Goal: Communication & Community: Answer question/provide support

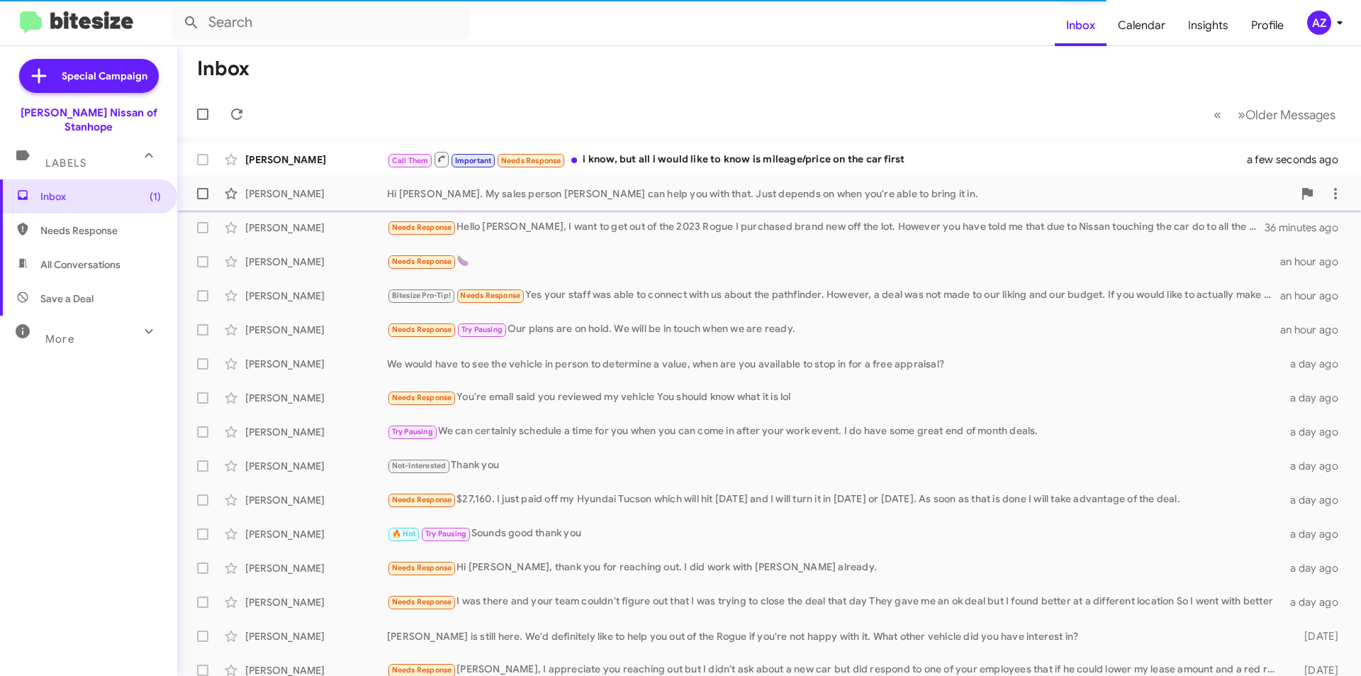
click at [332, 199] on div "[PERSON_NAME]" at bounding box center [316, 193] width 142 height 14
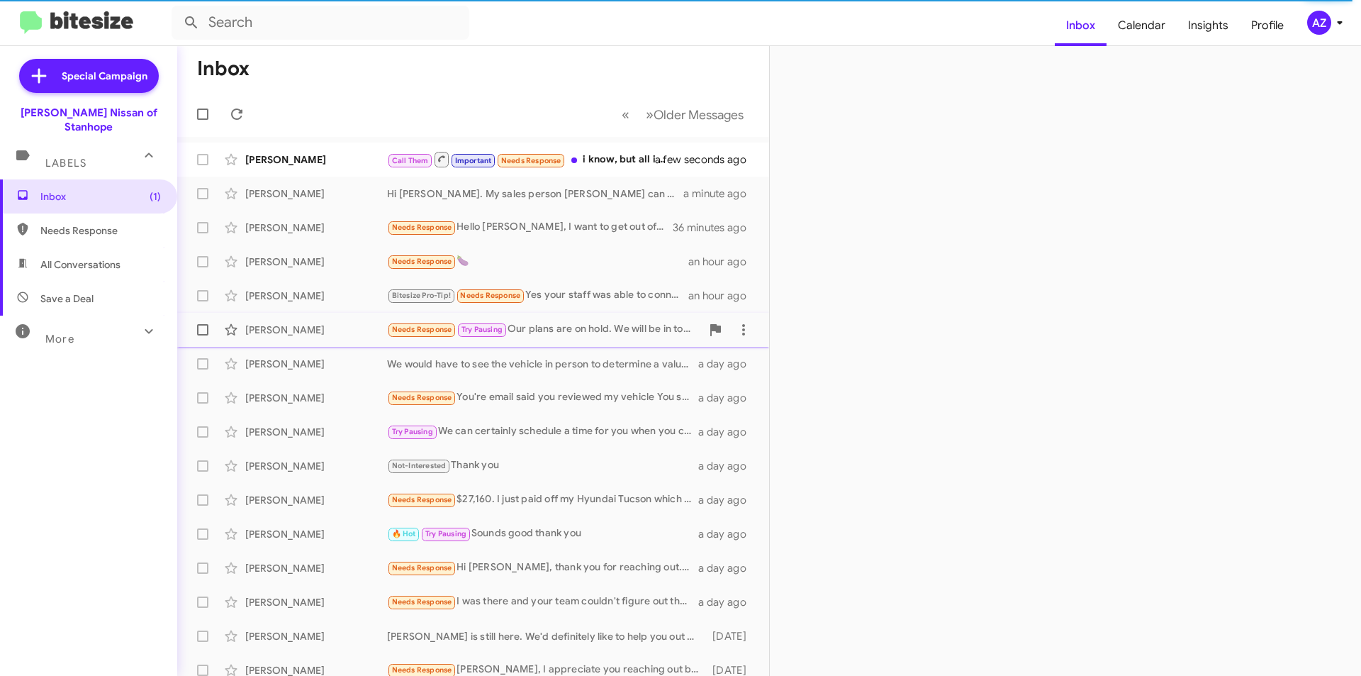
click at [323, 317] on div "[PERSON_NAME] Needs Response Try Pausing Our plans are on hold. We will be in t…" at bounding box center [473, 329] width 569 height 28
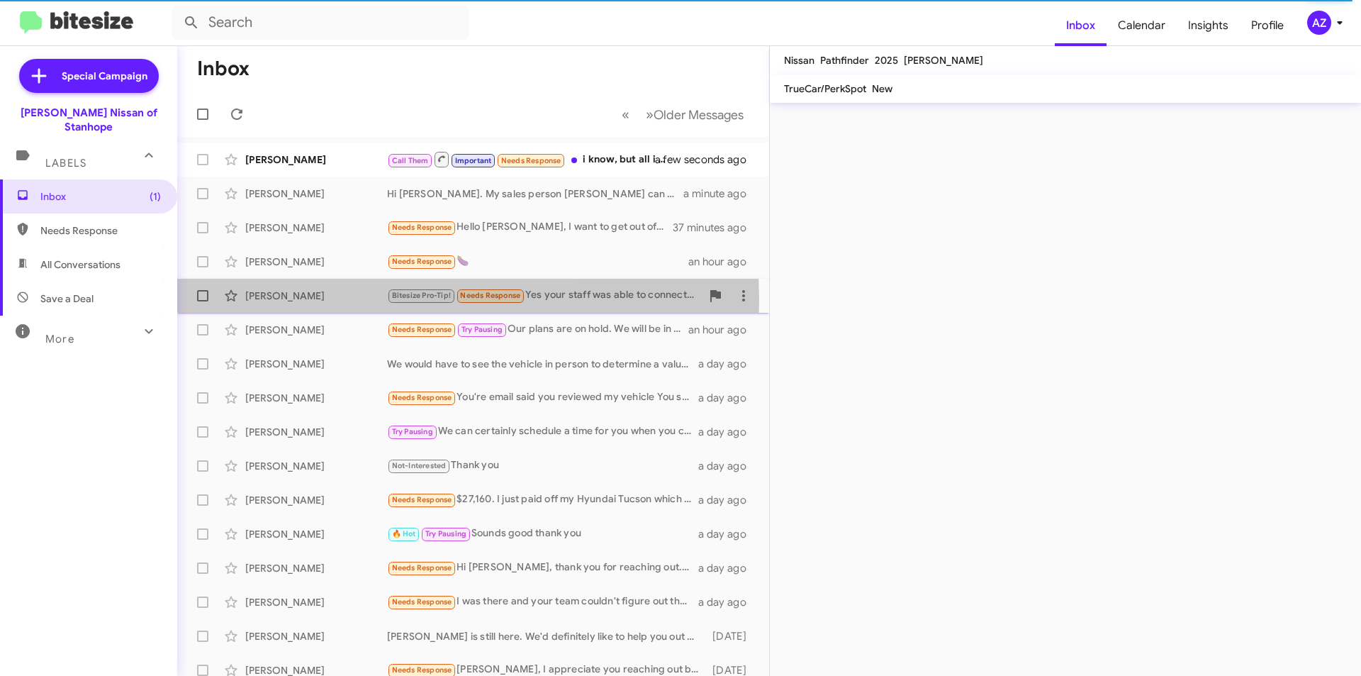
click at [308, 300] on div "[PERSON_NAME]" at bounding box center [316, 295] width 142 height 14
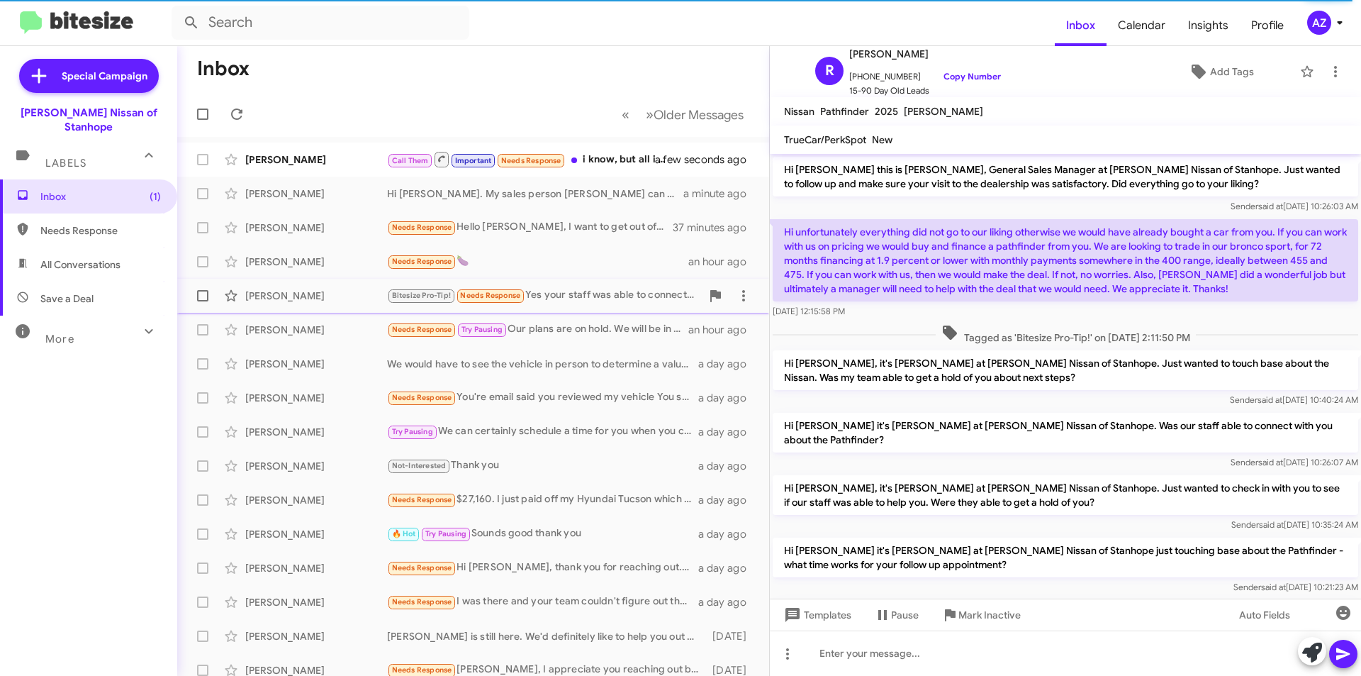
scroll to position [155, 0]
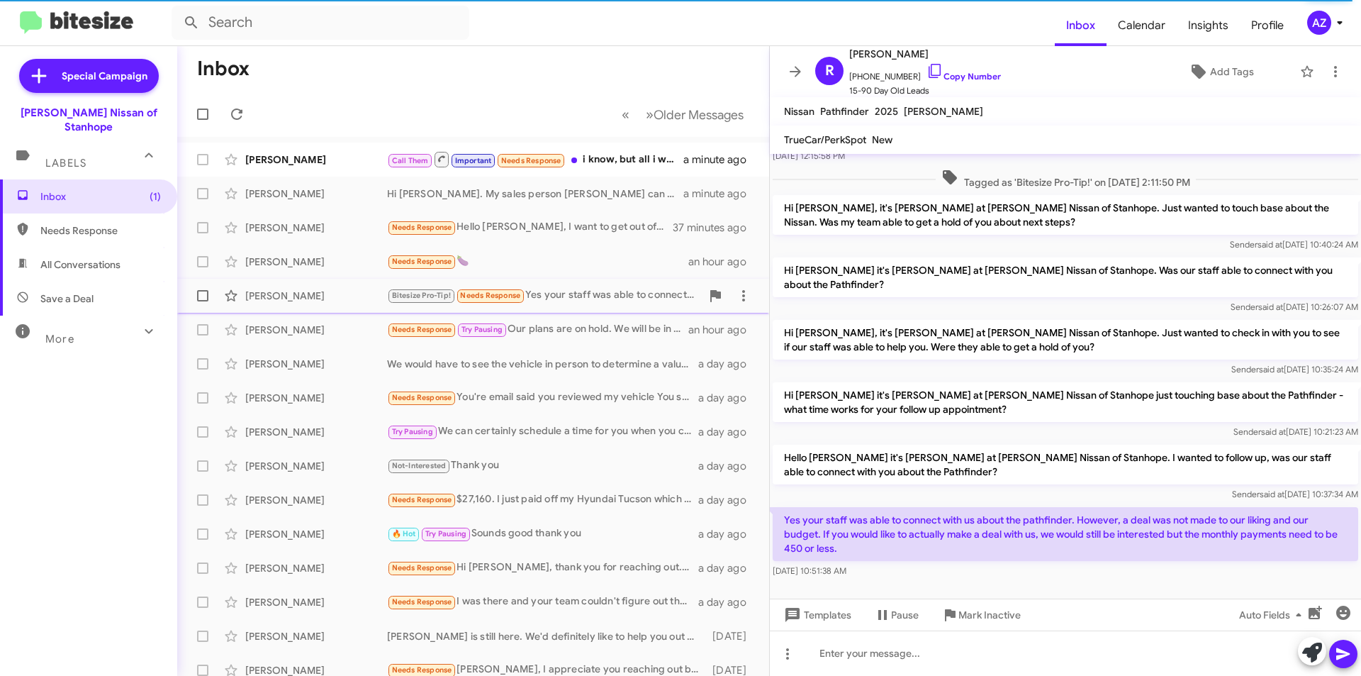
click at [323, 294] on div "[PERSON_NAME]" at bounding box center [316, 295] width 142 height 14
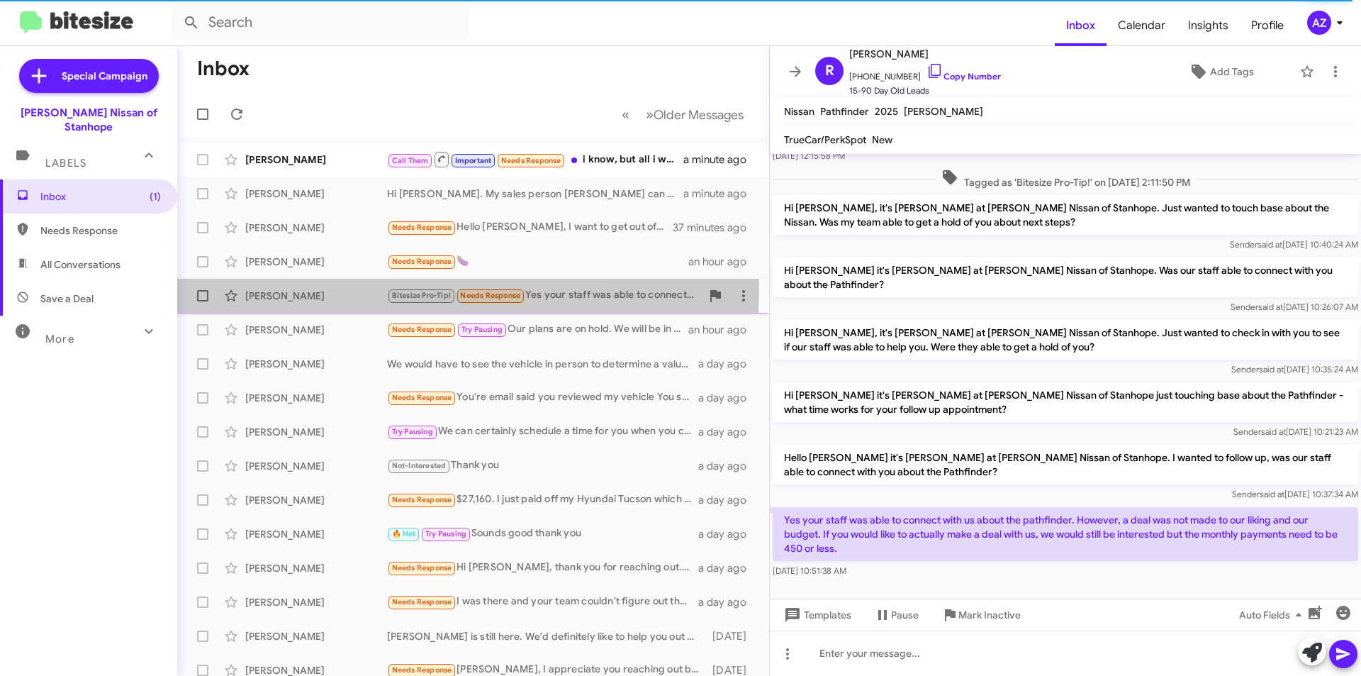
click at [323, 289] on div "[PERSON_NAME]" at bounding box center [316, 295] width 142 height 14
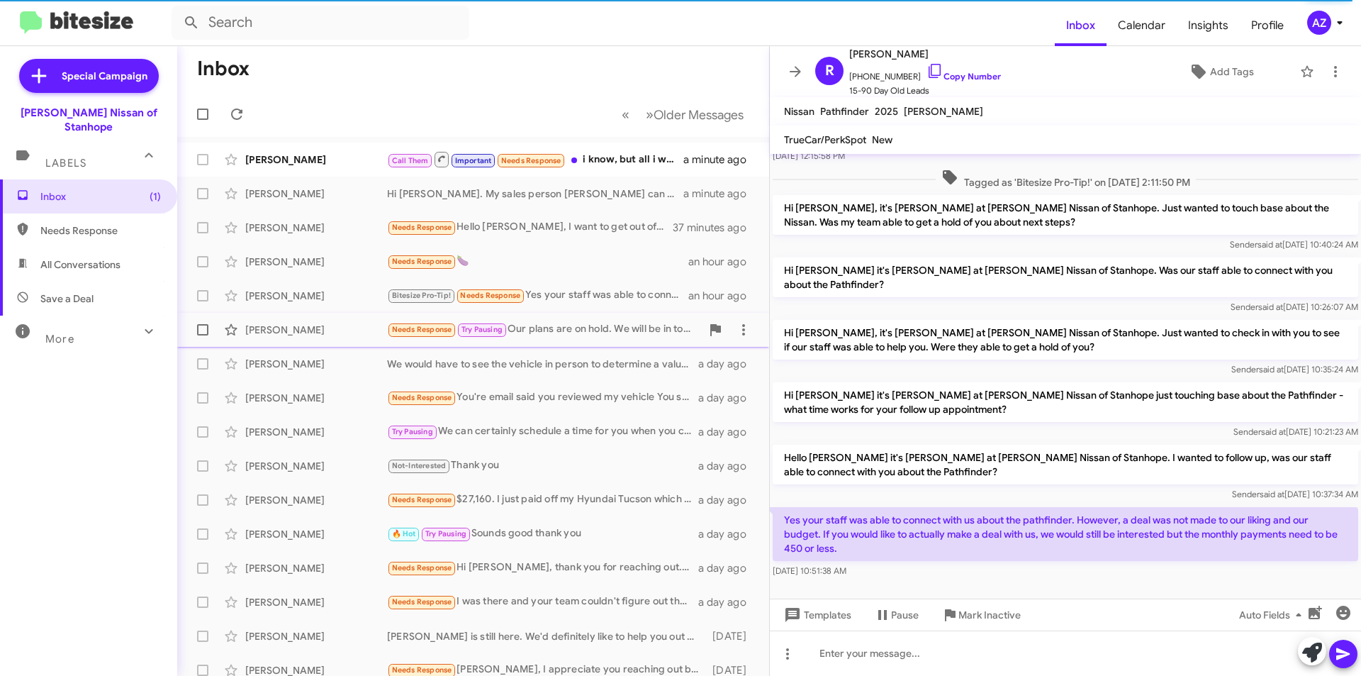
click at [325, 331] on div "[PERSON_NAME]" at bounding box center [316, 330] width 142 height 14
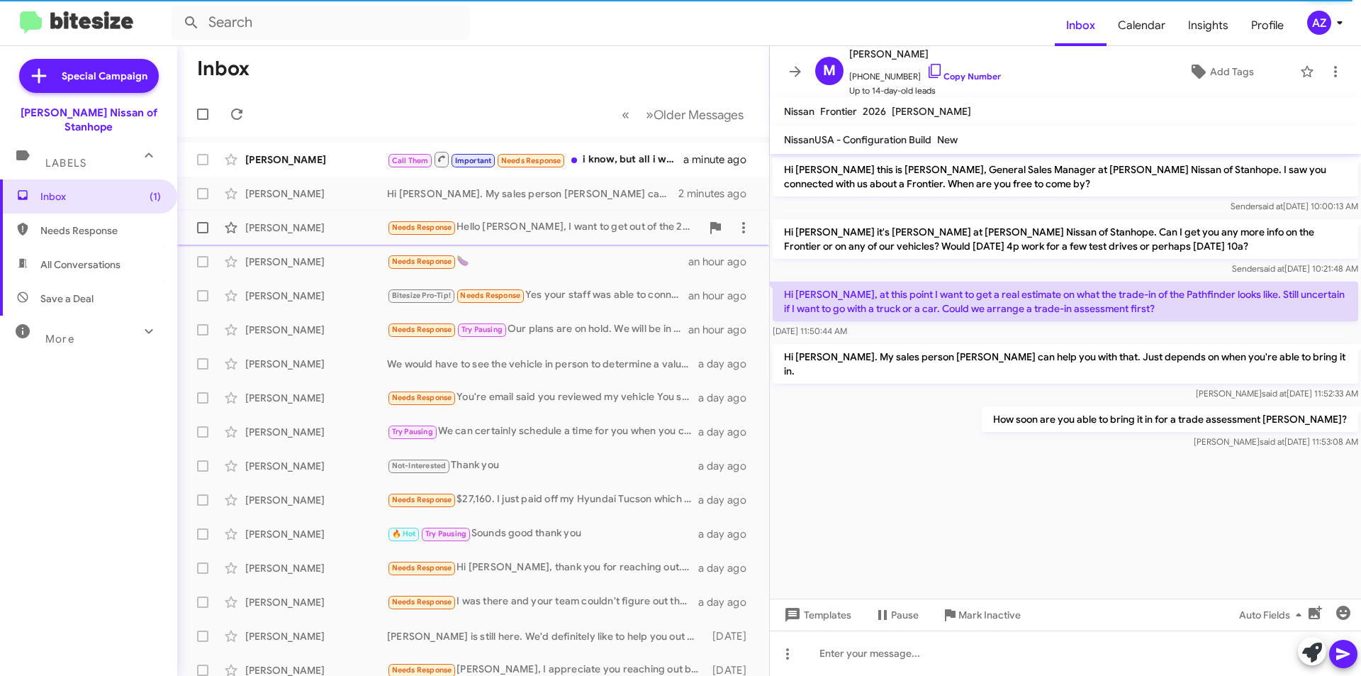
click at [304, 225] on div "[PERSON_NAME]" at bounding box center [316, 227] width 142 height 14
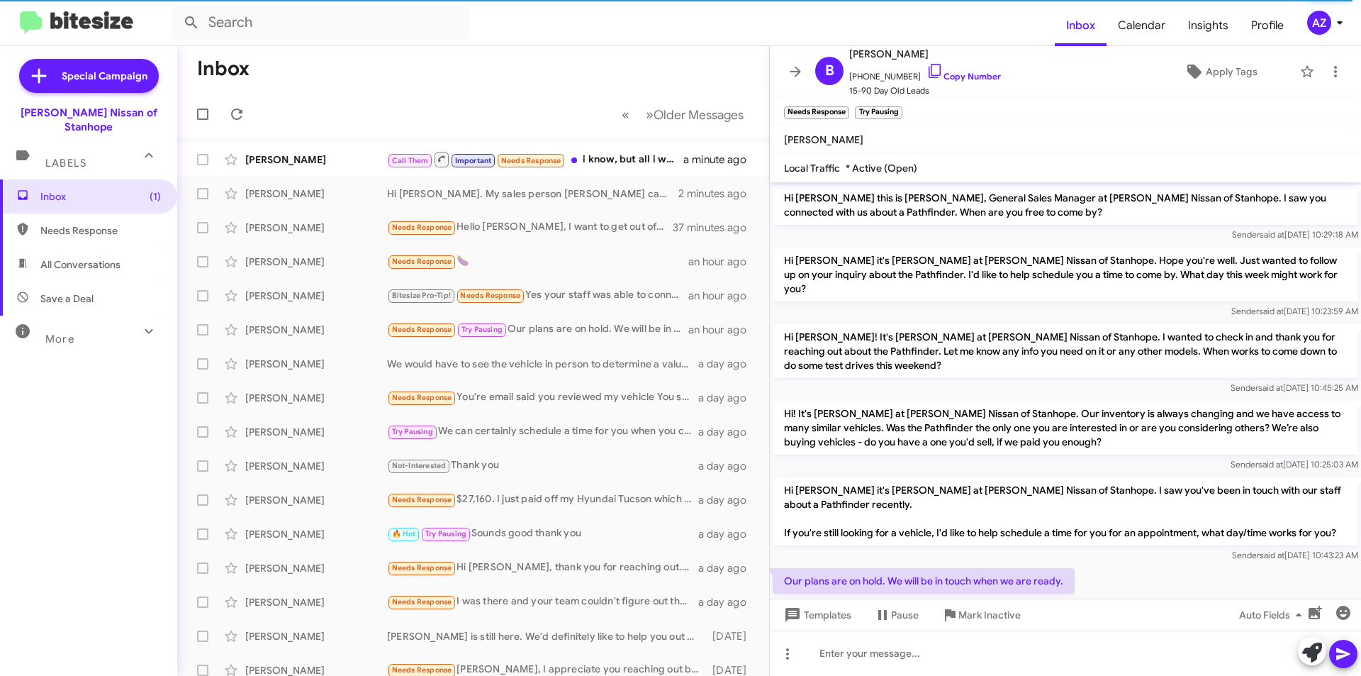
scroll to position [36, 0]
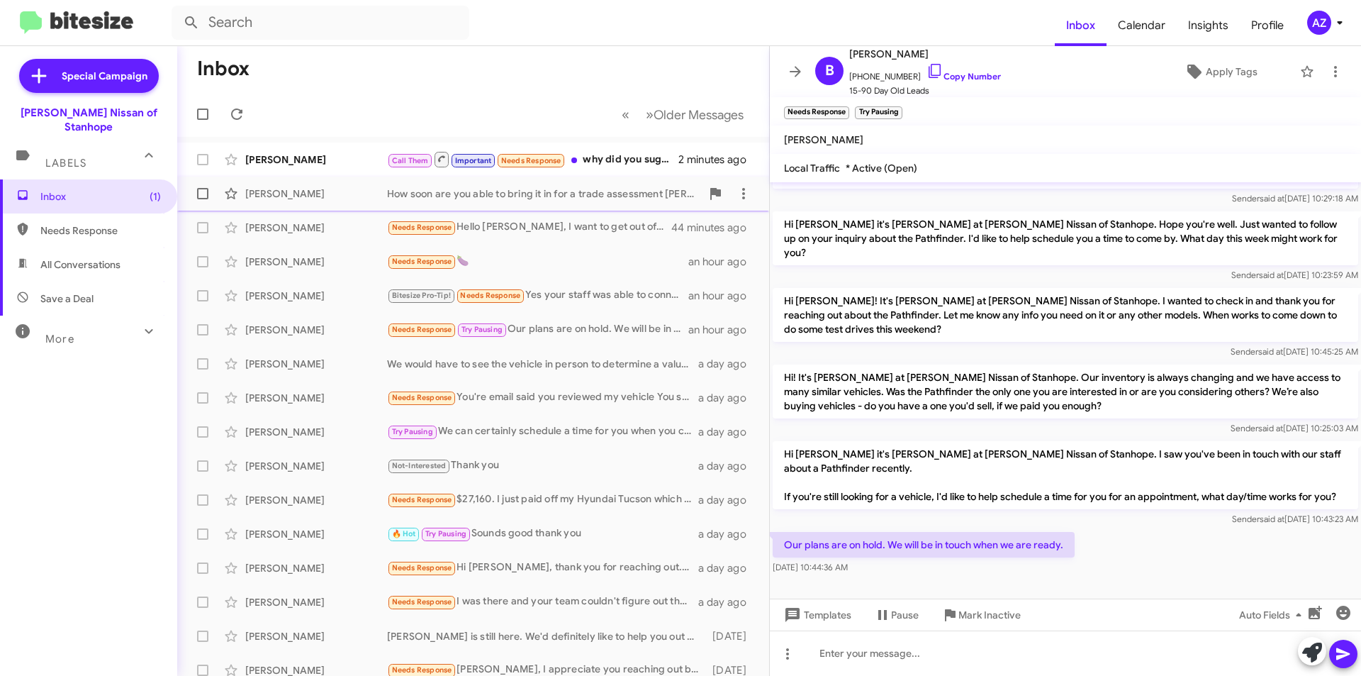
click at [306, 202] on div "[PERSON_NAME] How soon are you able to bring it in for a trade assessment [PERS…" at bounding box center [473, 193] width 569 height 28
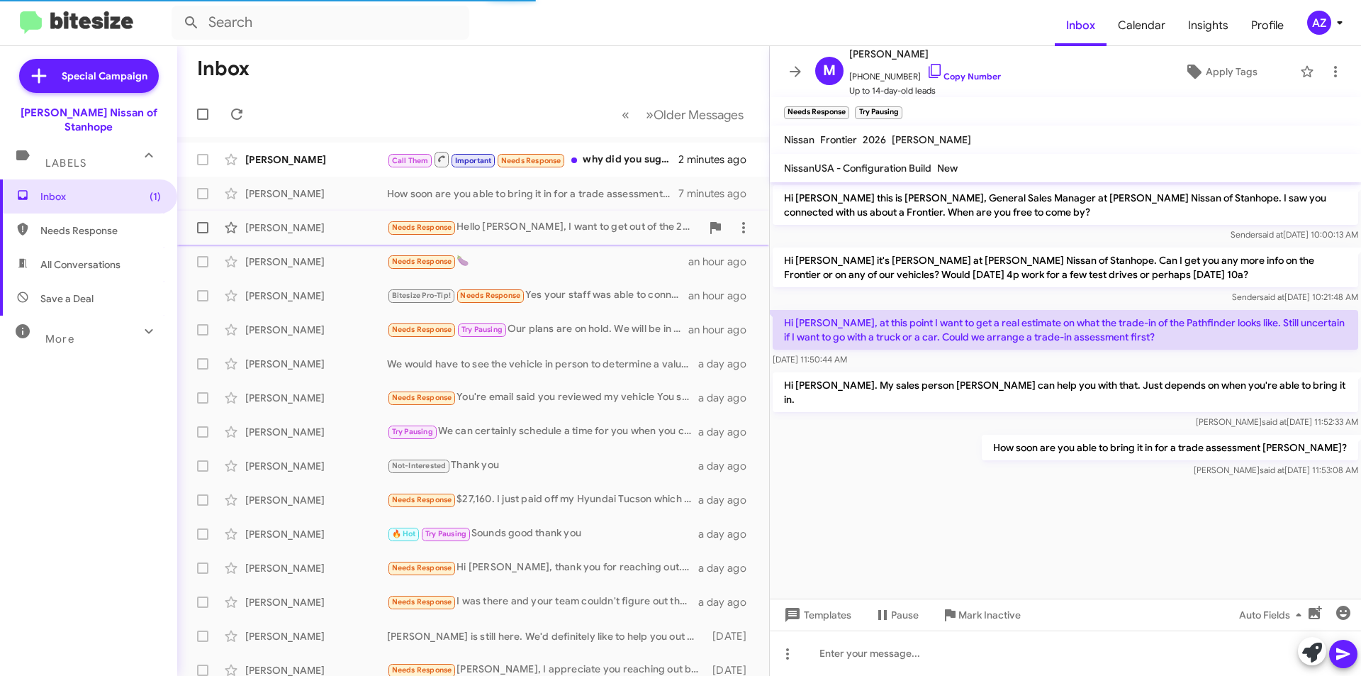
click at [311, 228] on div "[PERSON_NAME]" at bounding box center [316, 227] width 142 height 14
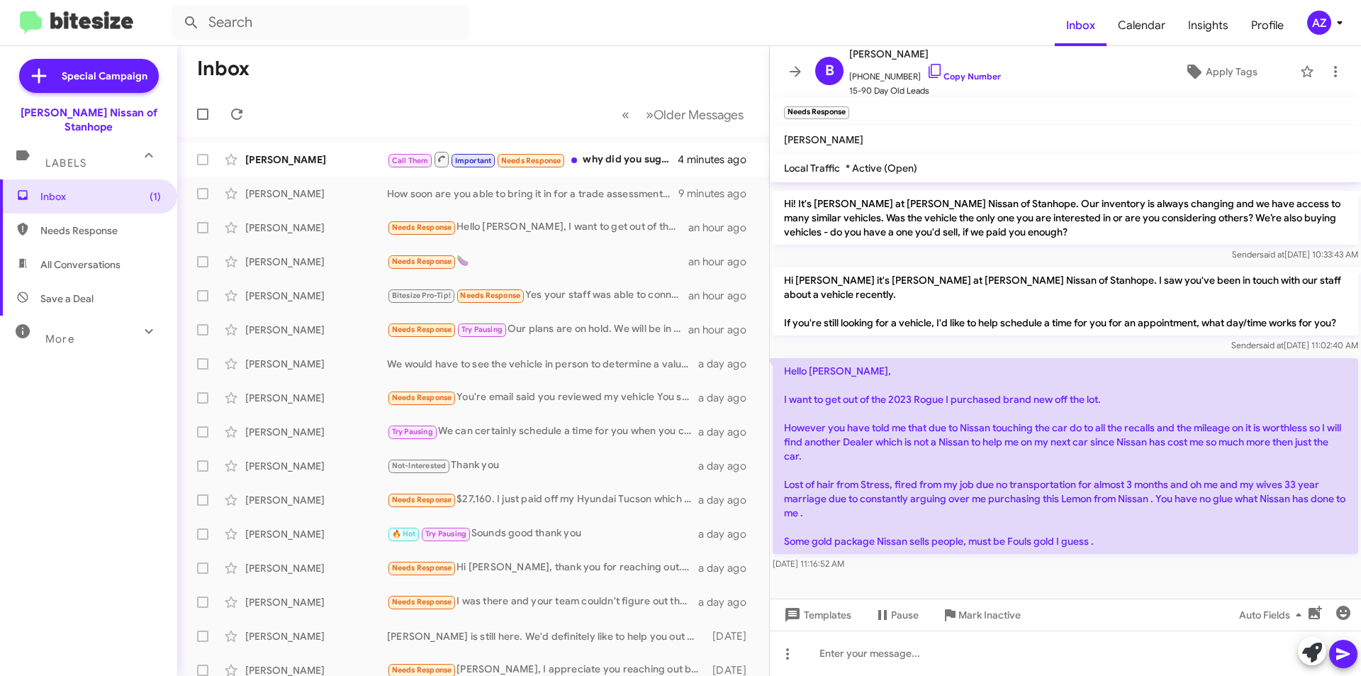
scroll to position [272, 0]
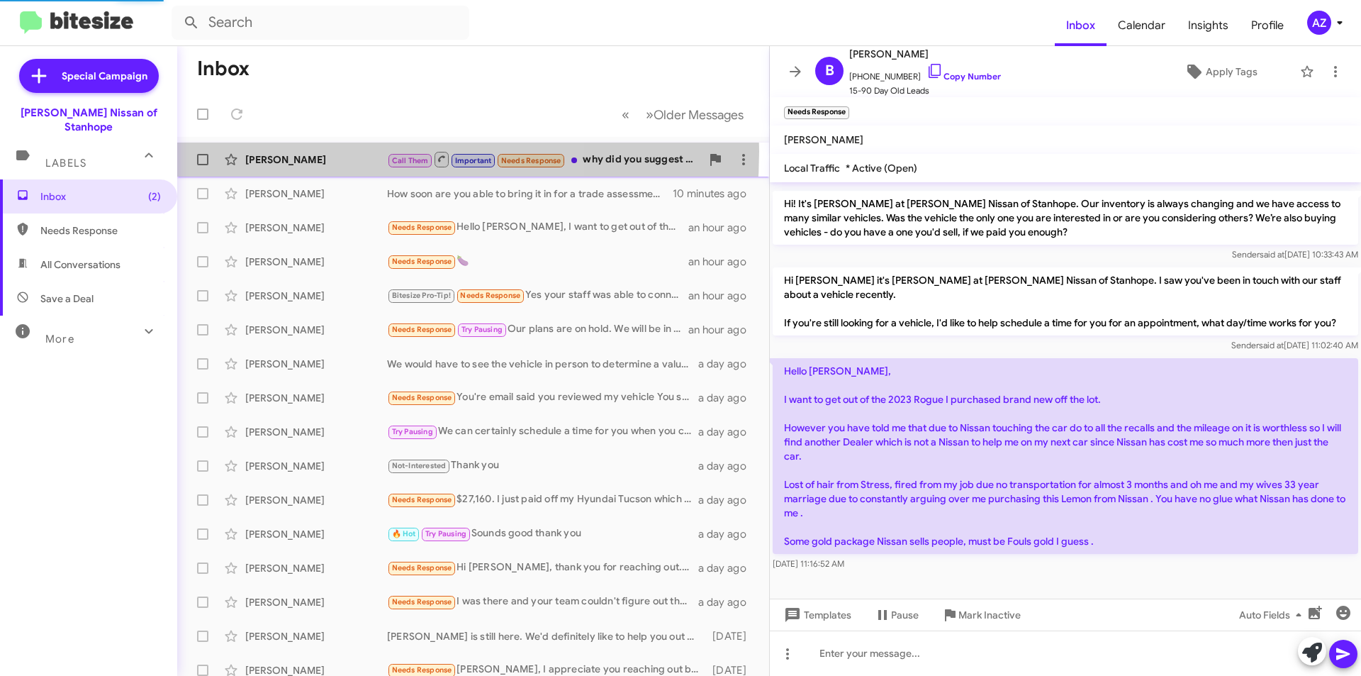
click at [311, 151] on div "[PERSON_NAME] Call Them Important Needs Response why did you suggest a 31k car …" at bounding box center [473, 159] width 569 height 28
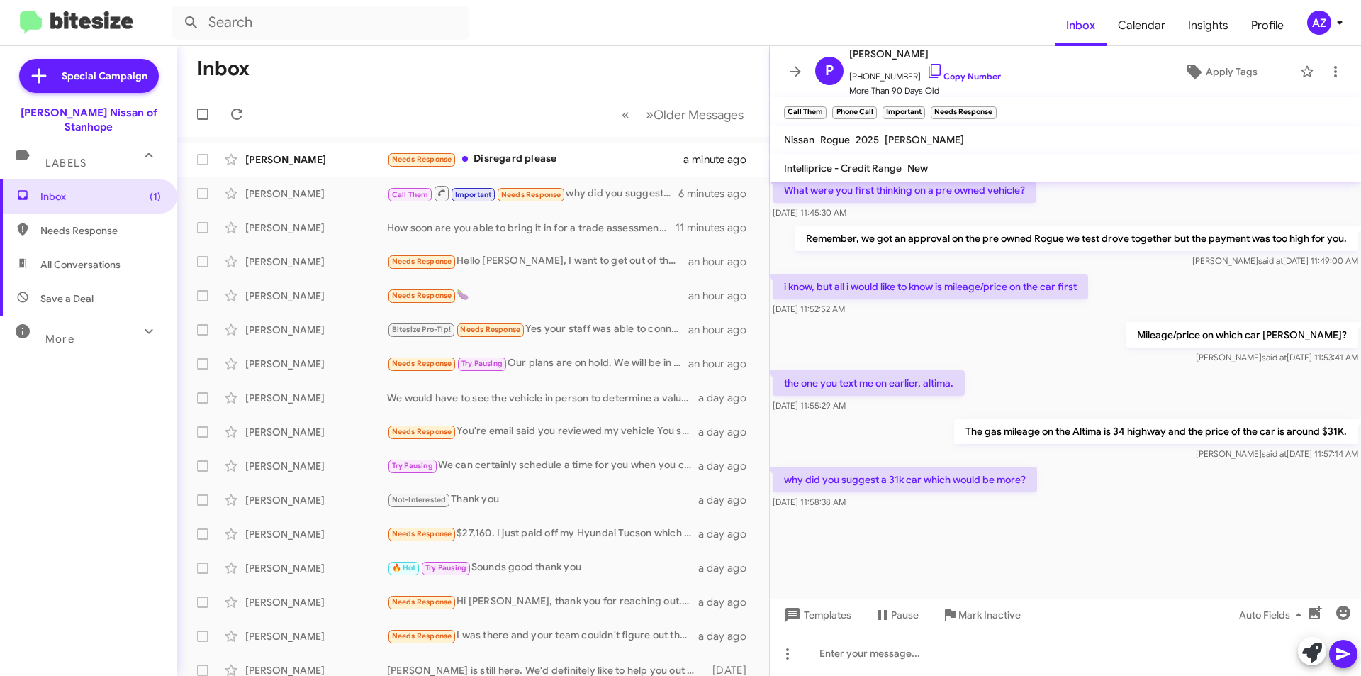
scroll to position [1728, 0]
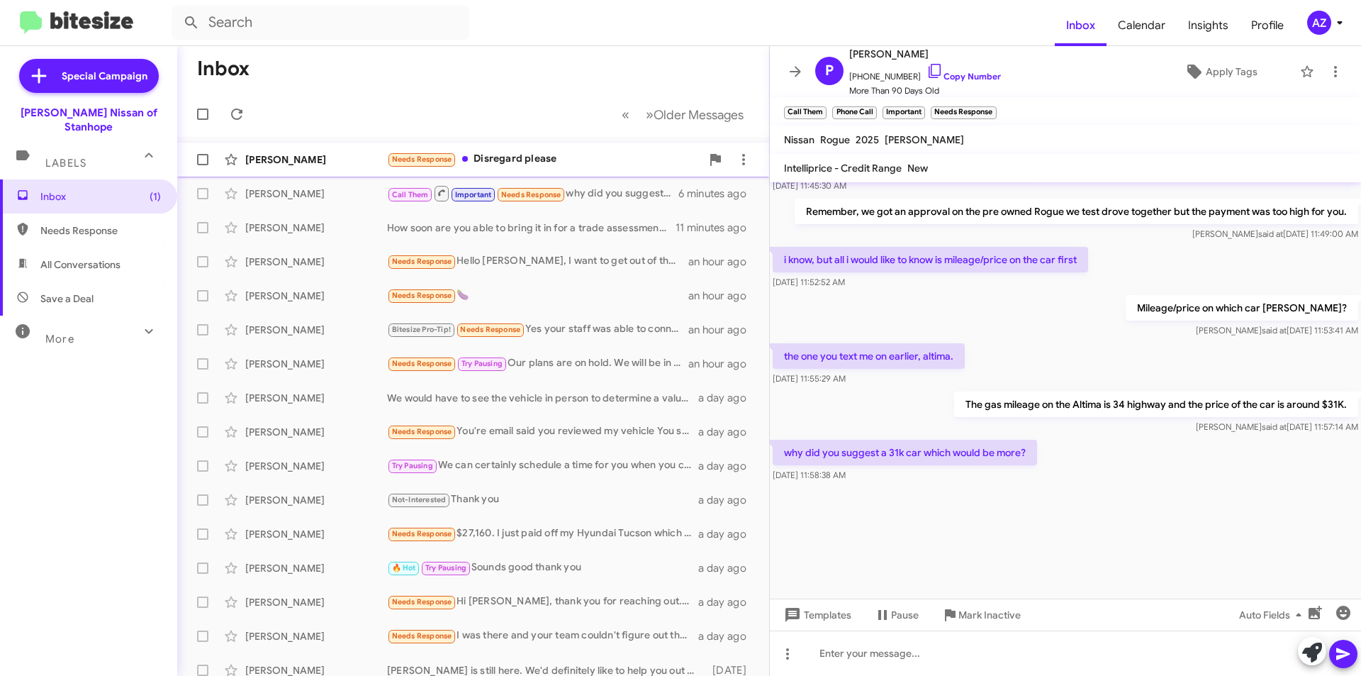
click at [335, 162] on div "[PERSON_NAME]" at bounding box center [316, 159] width 142 height 14
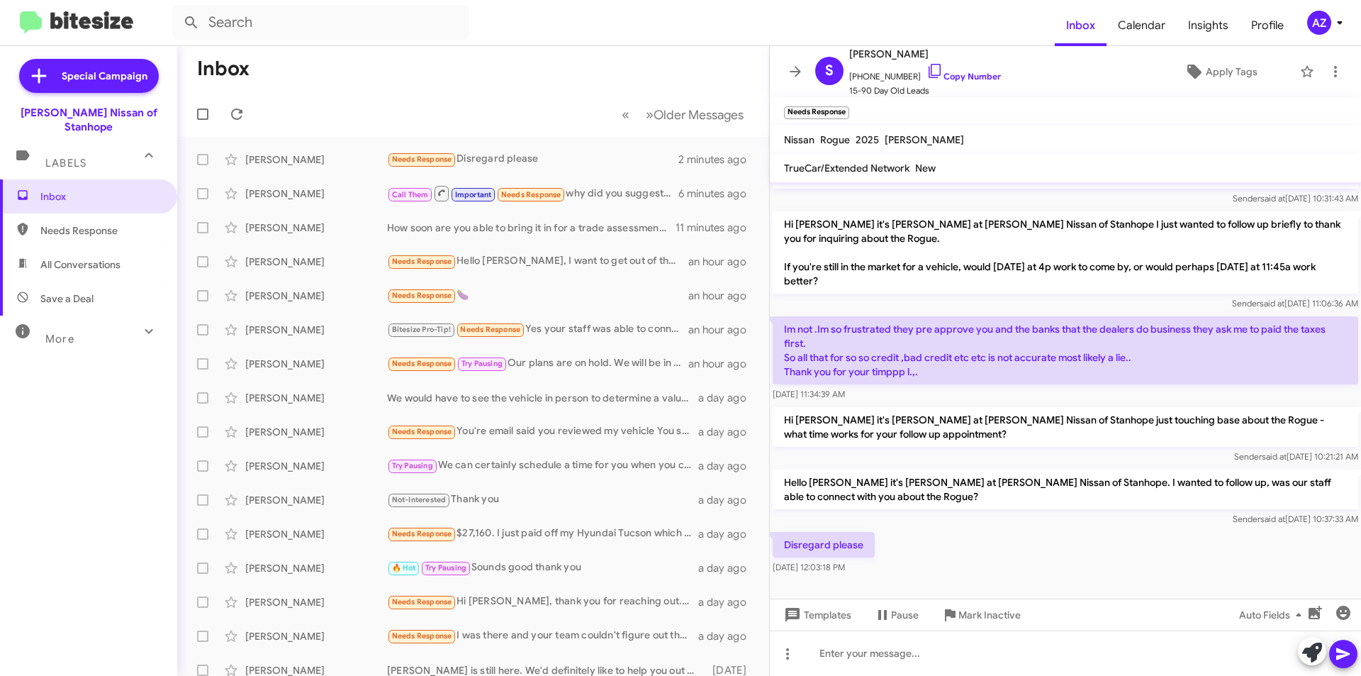
click at [109, 257] on span "All Conversations" at bounding box center [80, 264] width 80 height 14
type input "in:all-conversations"
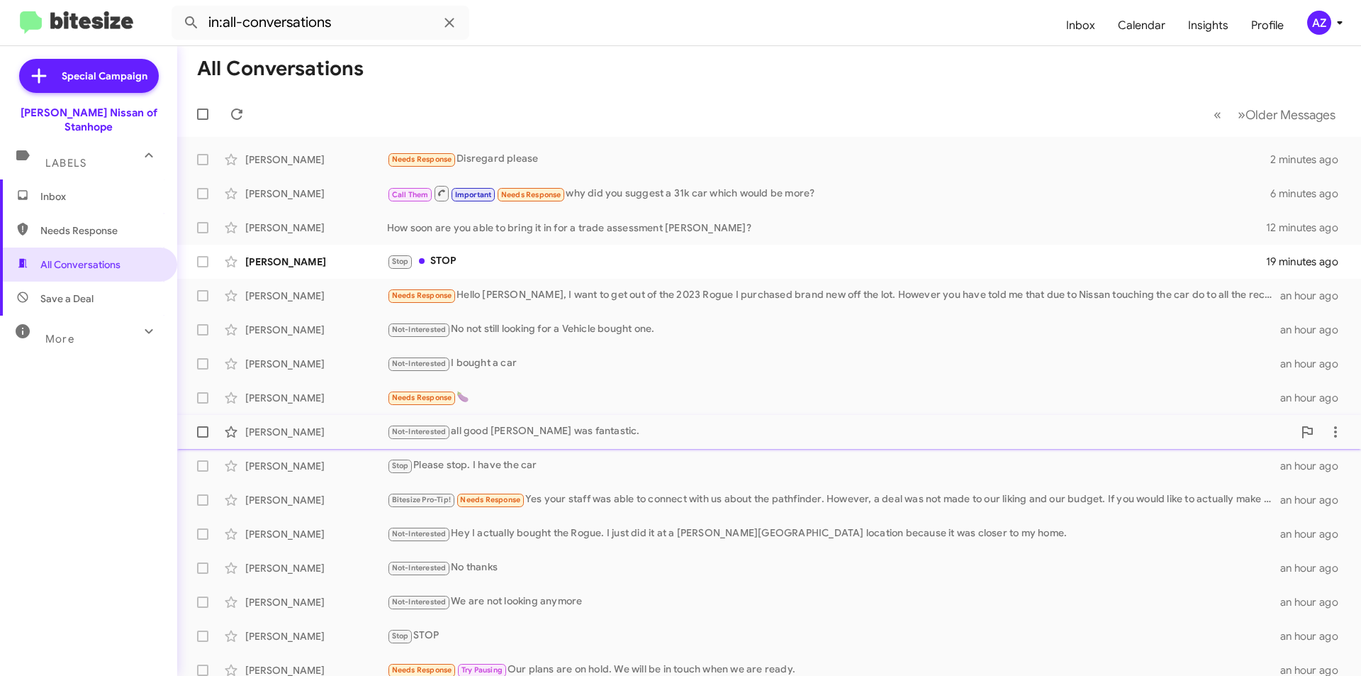
click at [323, 427] on div "[PERSON_NAME]" at bounding box center [316, 432] width 142 height 14
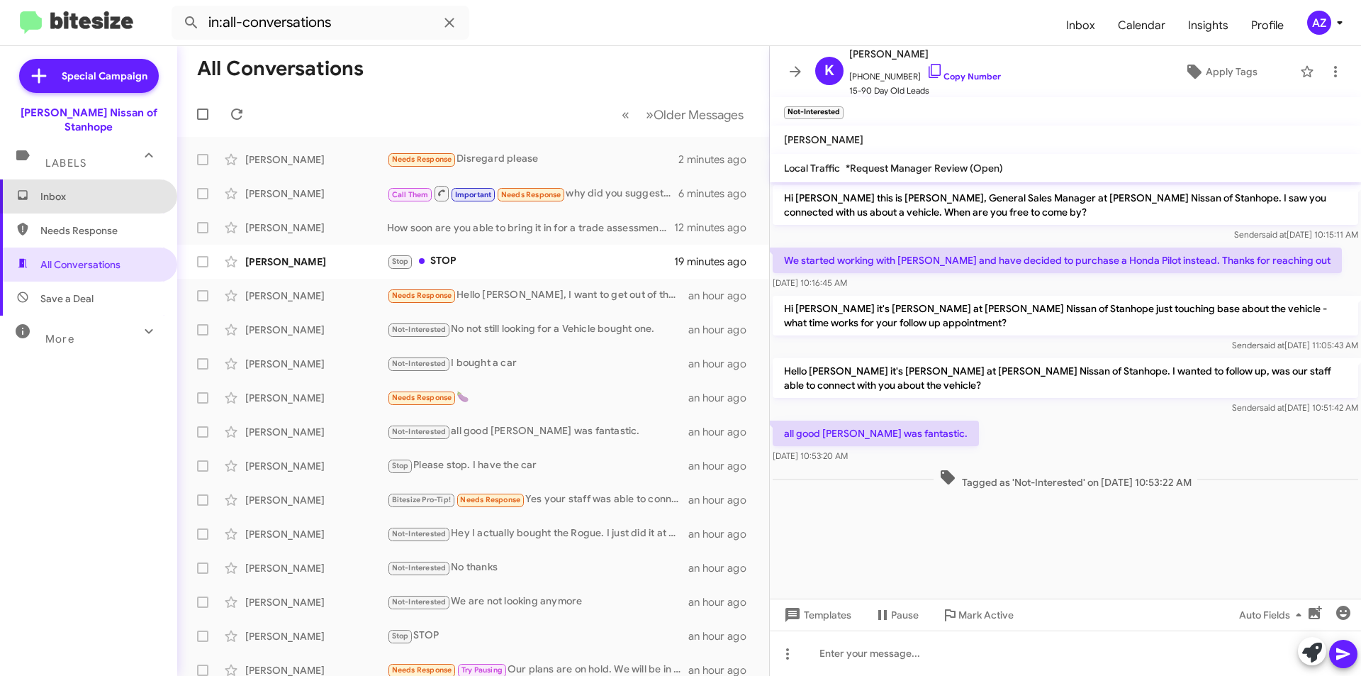
click at [87, 179] on span "Inbox" at bounding box center [88, 196] width 177 height 34
